Goal: Task Accomplishment & Management: Manage account settings

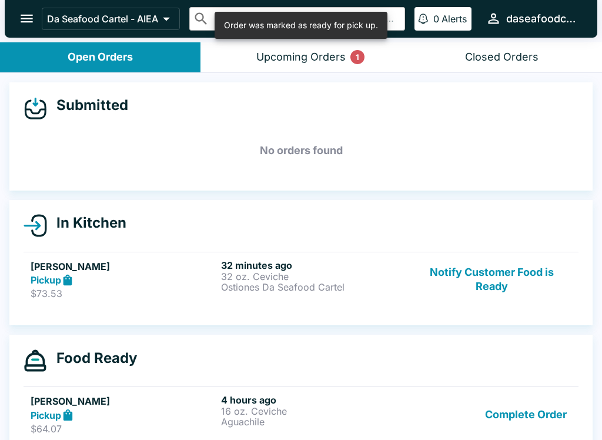
click at [542, 419] on button "Complete Order" at bounding box center [526, 414] width 91 height 41
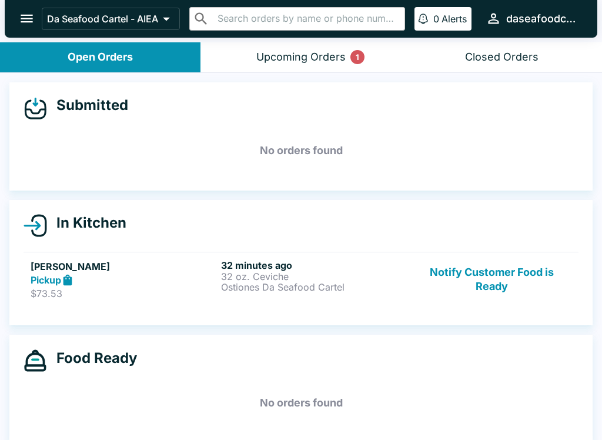
click at [482, 268] on button "Notify Customer Food is Ready" at bounding box center [491, 279] width 159 height 41
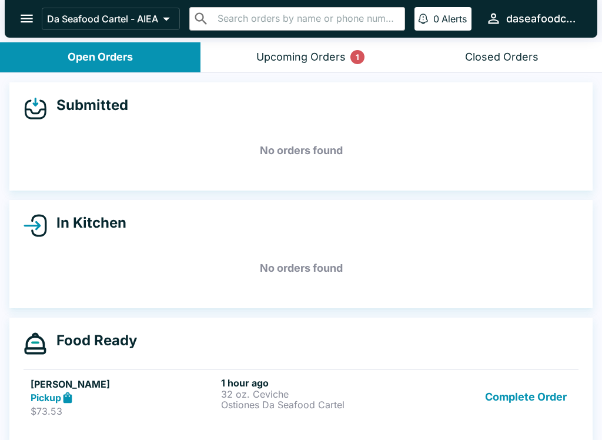
click at [482, 267] on h5 "No orders found" at bounding box center [301, 268] width 555 height 42
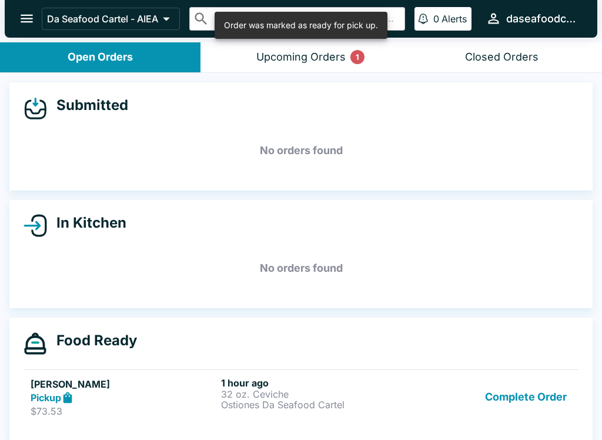
click at [505, 401] on button "Complete Order" at bounding box center [526, 397] width 91 height 41
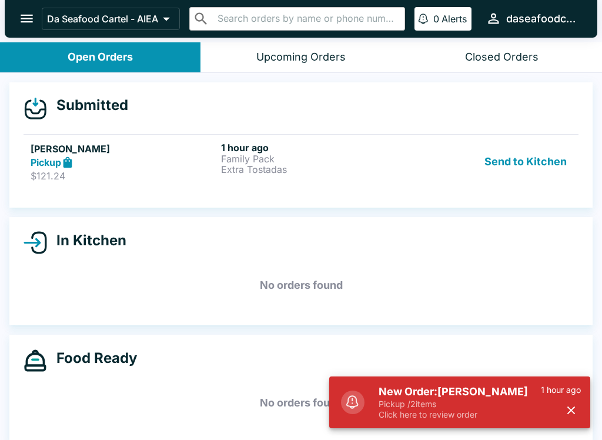
click at [211, 151] on h5 "[PERSON_NAME]" at bounding box center [124, 149] width 186 height 14
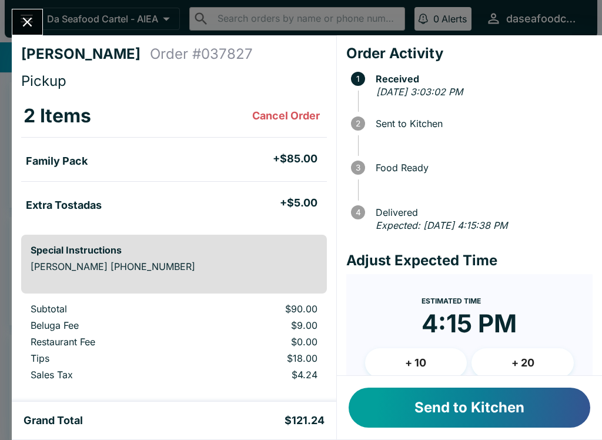
click at [520, 425] on button "Send to Kitchen" at bounding box center [470, 408] width 242 height 40
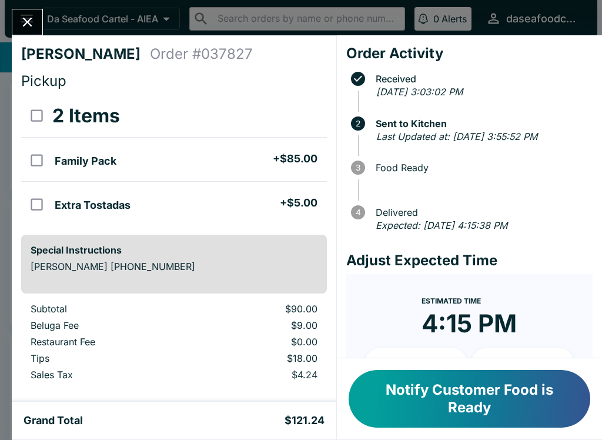
click at [21, 21] on icon "Close" at bounding box center [27, 22] width 16 height 16
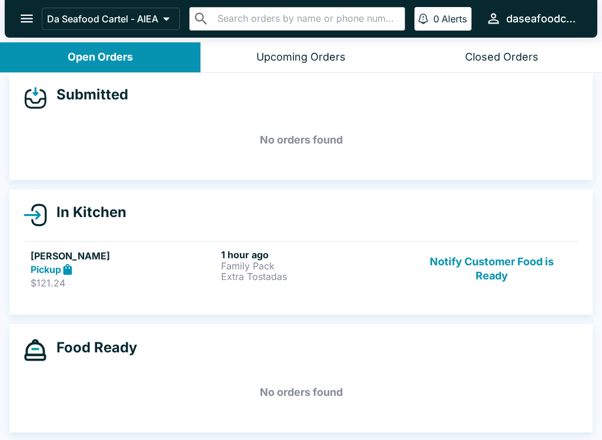
scroll to position [11, 0]
click at [487, 269] on button "Notify Customer Food is Ready" at bounding box center [491, 269] width 159 height 41
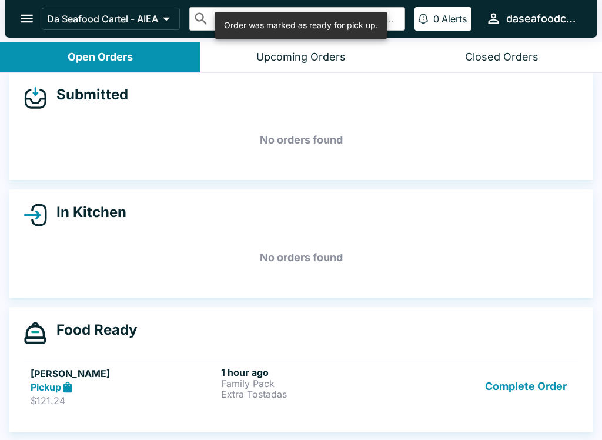
click at [537, 395] on button "Complete Order" at bounding box center [526, 387] width 91 height 41
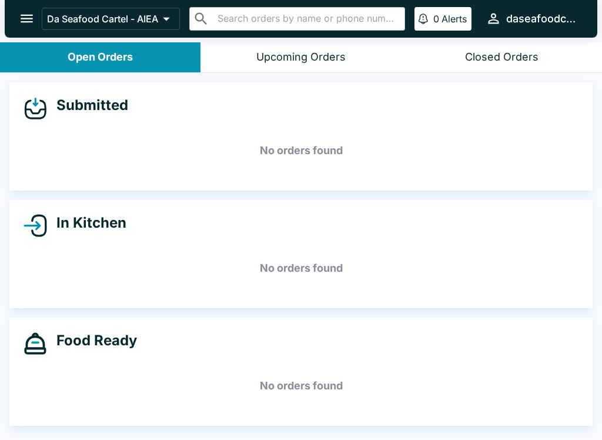
scroll to position [2, 0]
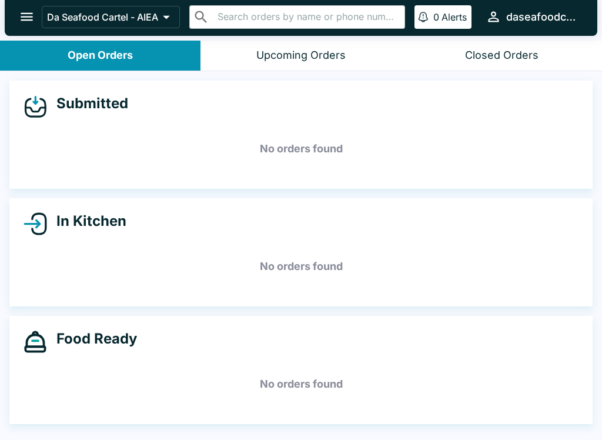
click at [317, 59] on div "Upcoming Orders" at bounding box center [300, 56] width 89 height 14
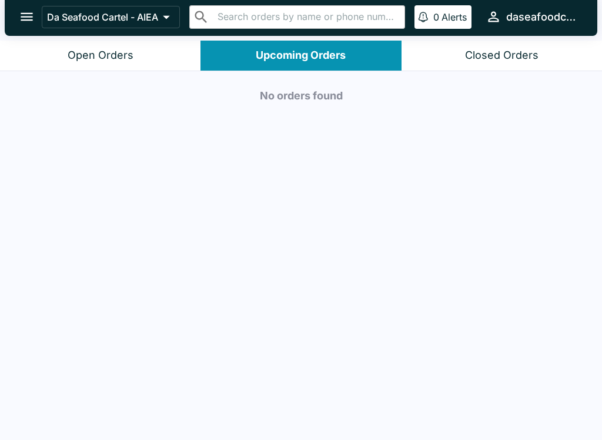
click at [526, 61] on div "Closed Orders" at bounding box center [502, 56] width 74 height 14
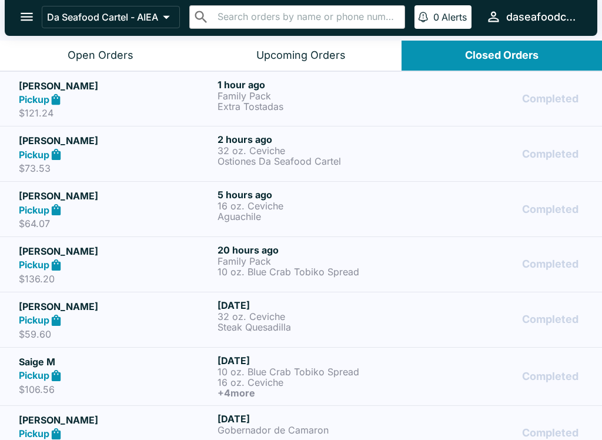
scroll to position [0, 0]
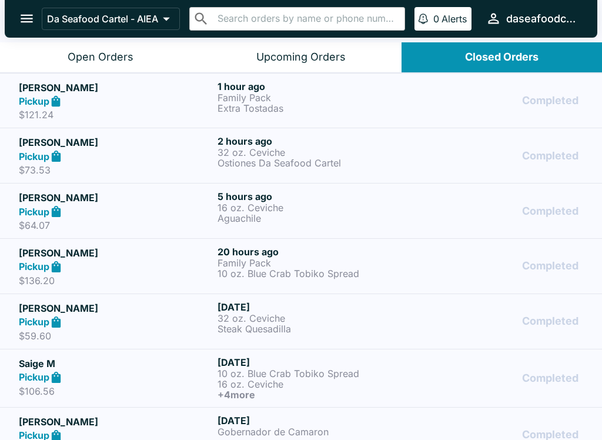
click at [139, 54] on button "Open Orders" at bounding box center [100, 57] width 201 height 30
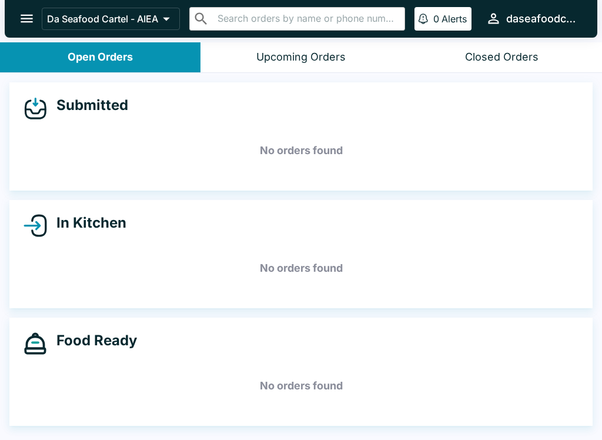
click at [501, 56] on div "Closed Orders" at bounding box center [502, 58] width 74 height 14
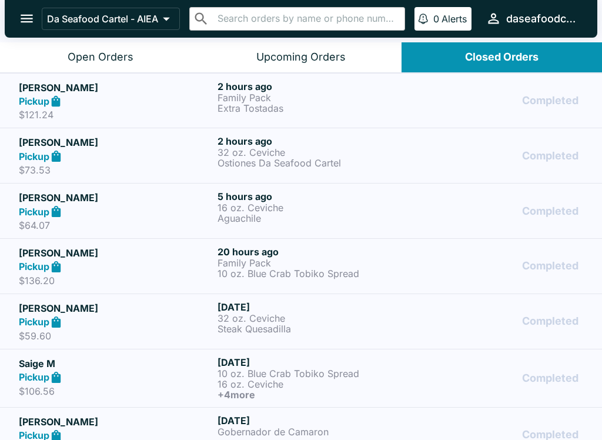
click at [324, 95] on p "Family Pack" at bounding box center [315, 97] width 194 height 11
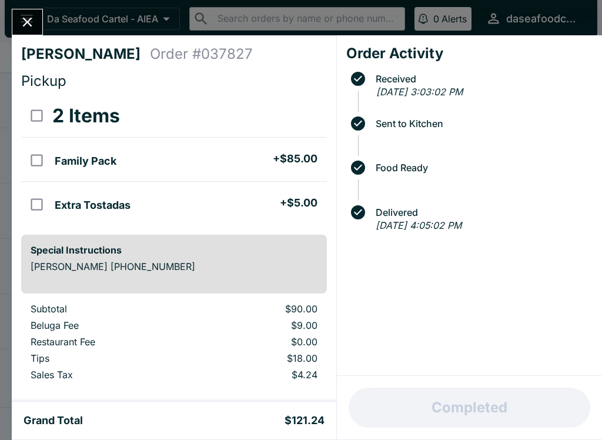
click at [30, 19] on icon "Close" at bounding box center [27, 22] width 9 height 9
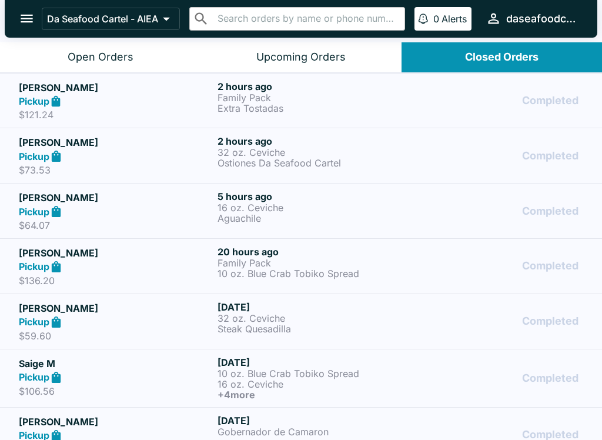
click at [102, 51] on div "Open Orders" at bounding box center [101, 58] width 66 height 14
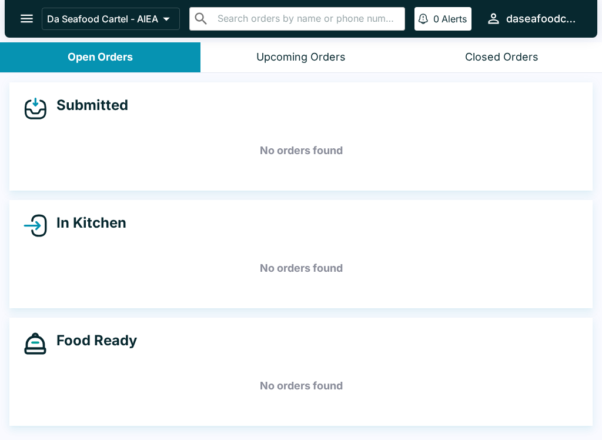
scroll to position [2, 0]
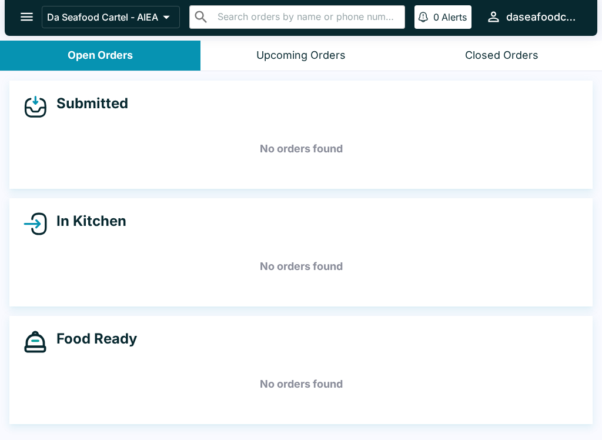
click at [330, 44] on button "Upcoming Orders" at bounding box center [301, 56] width 201 height 30
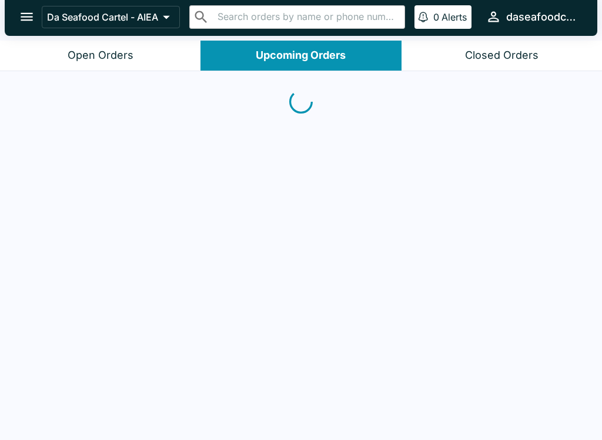
click at [508, 66] on button "Closed Orders" at bounding box center [502, 56] width 201 height 30
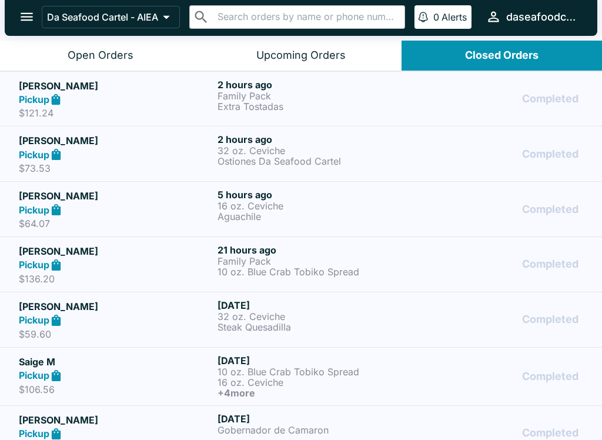
click at [453, 96] on div "Completed" at bounding box center [500, 99] width 166 height 41
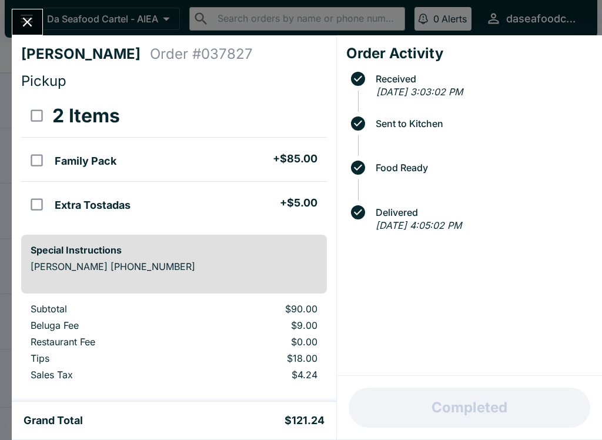
click at [34, 13] on button "Close" at bounding box center [27, 21] width 30 height 25
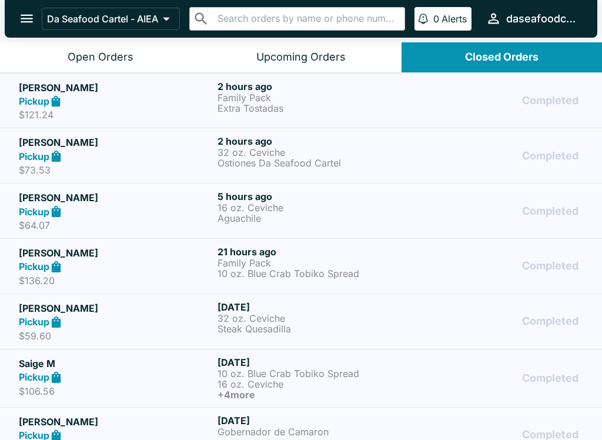
click at [124, 51] on div "Open Orders" at bounding box center [101, 58] width 66 height 14
